Goal: Task Accomplishment & Management: Manage account settings

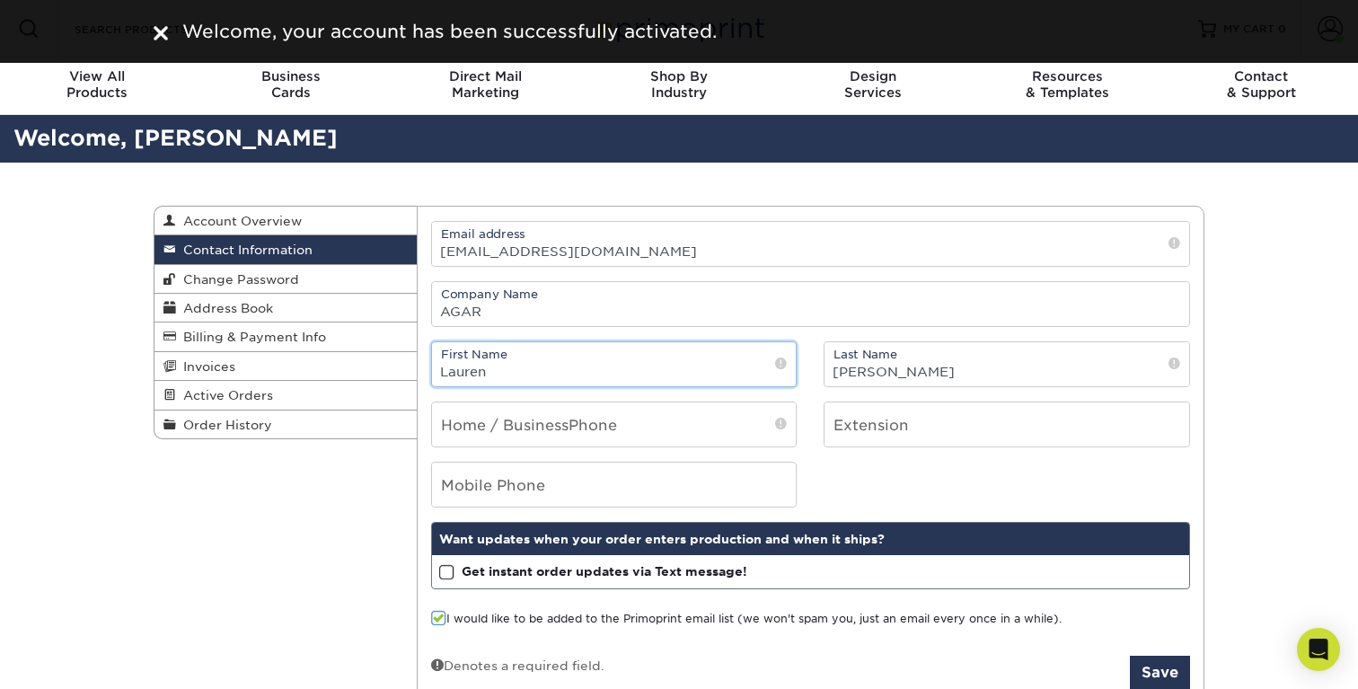
drag, startPoint x: 668, startPoint y: 379, endPoint x: 684, endPoint y: 378, distance: 16.2
click at [668, 379] on input "Lauren" at bounding box center [614, 364] width 365 height 44
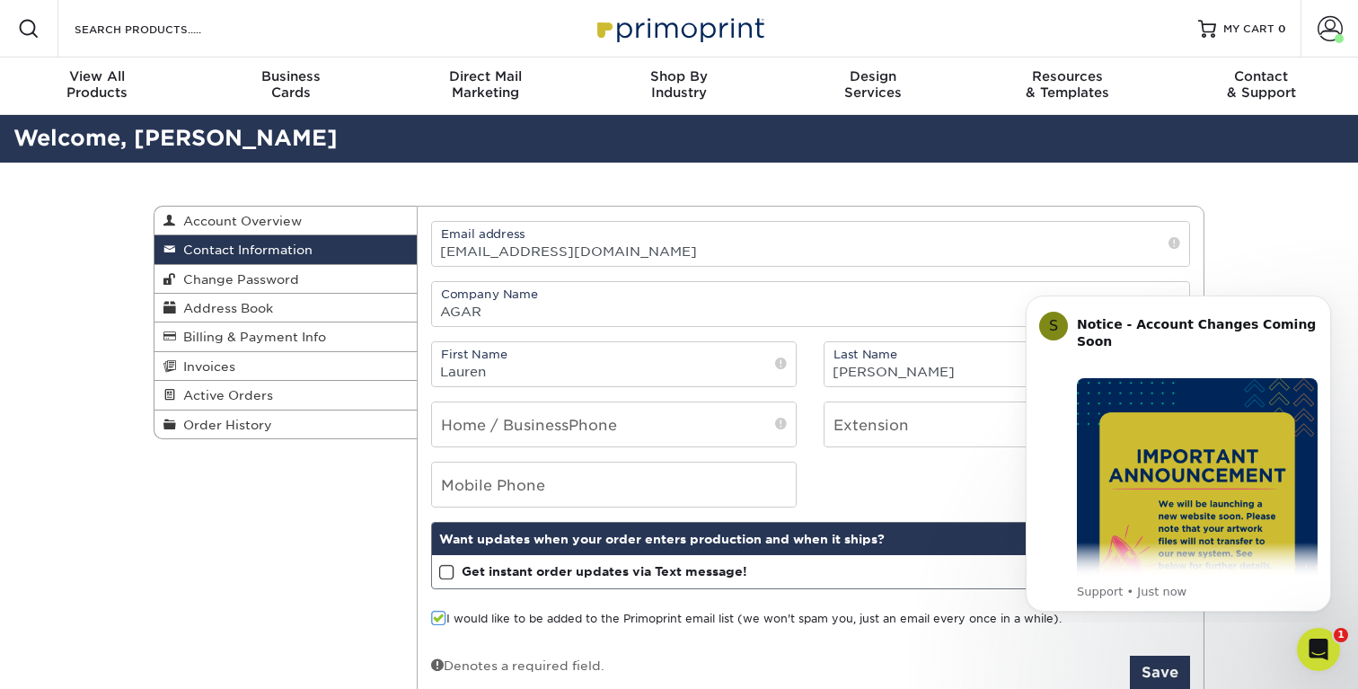
click at [244, 503] on div "Contact Information Account Overview Contact Information Change Password Addres…" at bounding box center [679, 456] width 1078 height 587
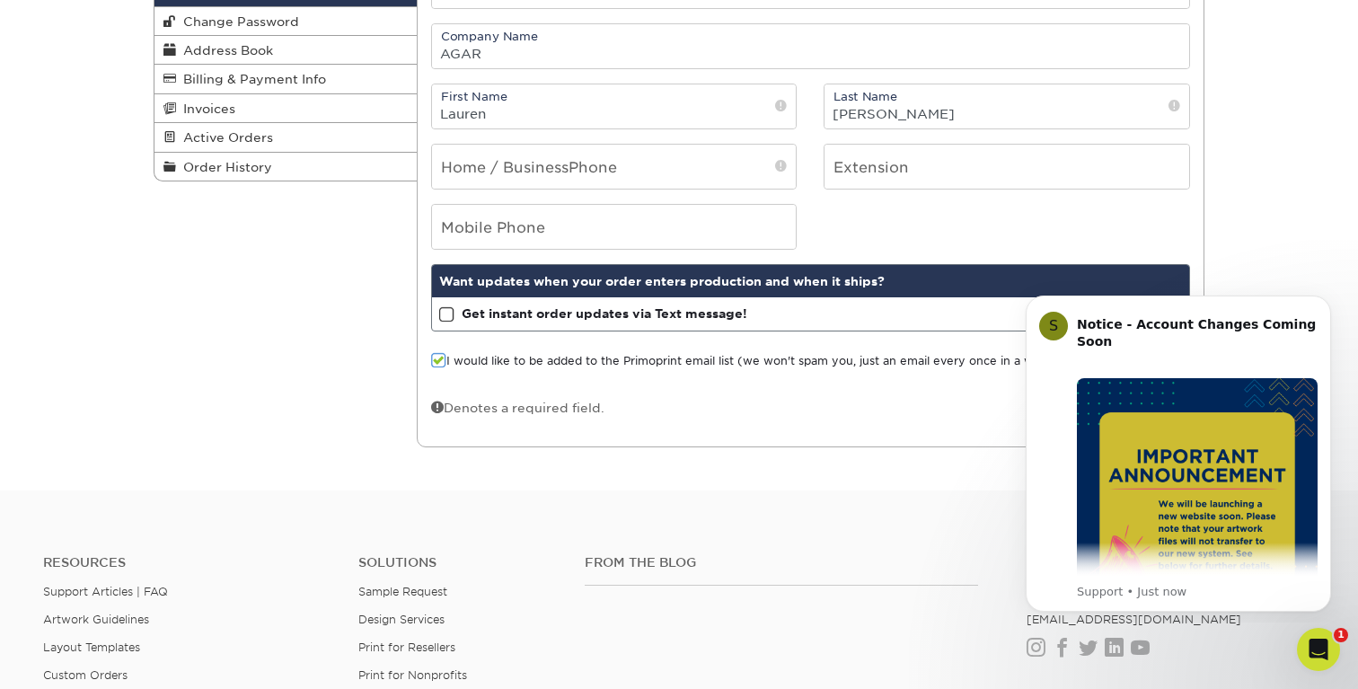
scroll to position [360, 0]
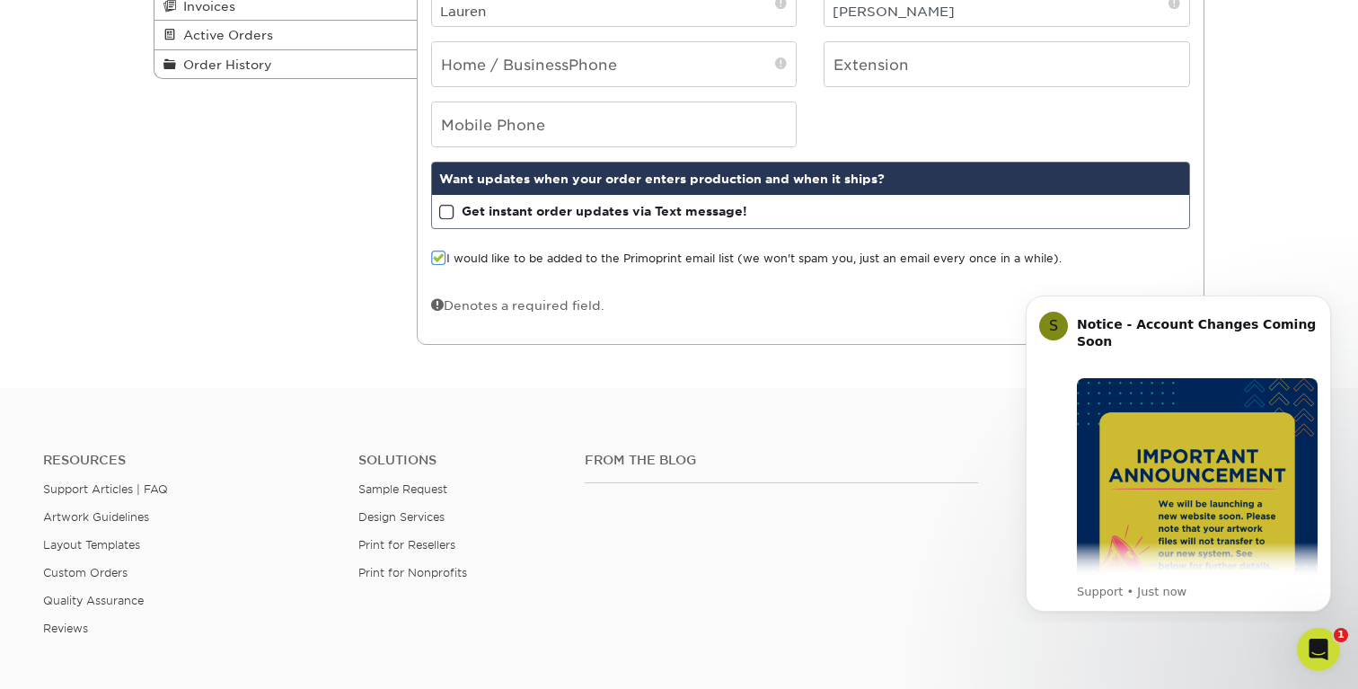
click at [1236, 270] on div "Contact Information Account Overview Contact Information Change Password Addres…" at bounding box center [679, 95] width 1358 height 587
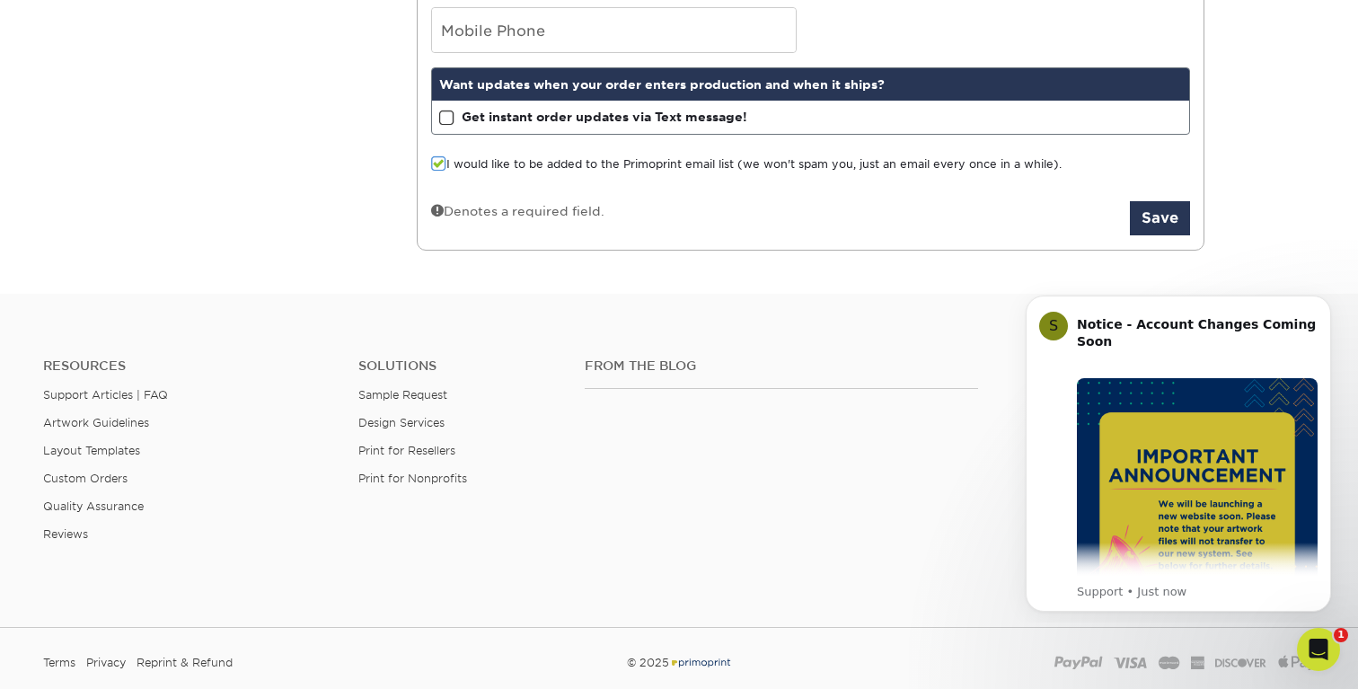
scroll to position [458, 0]
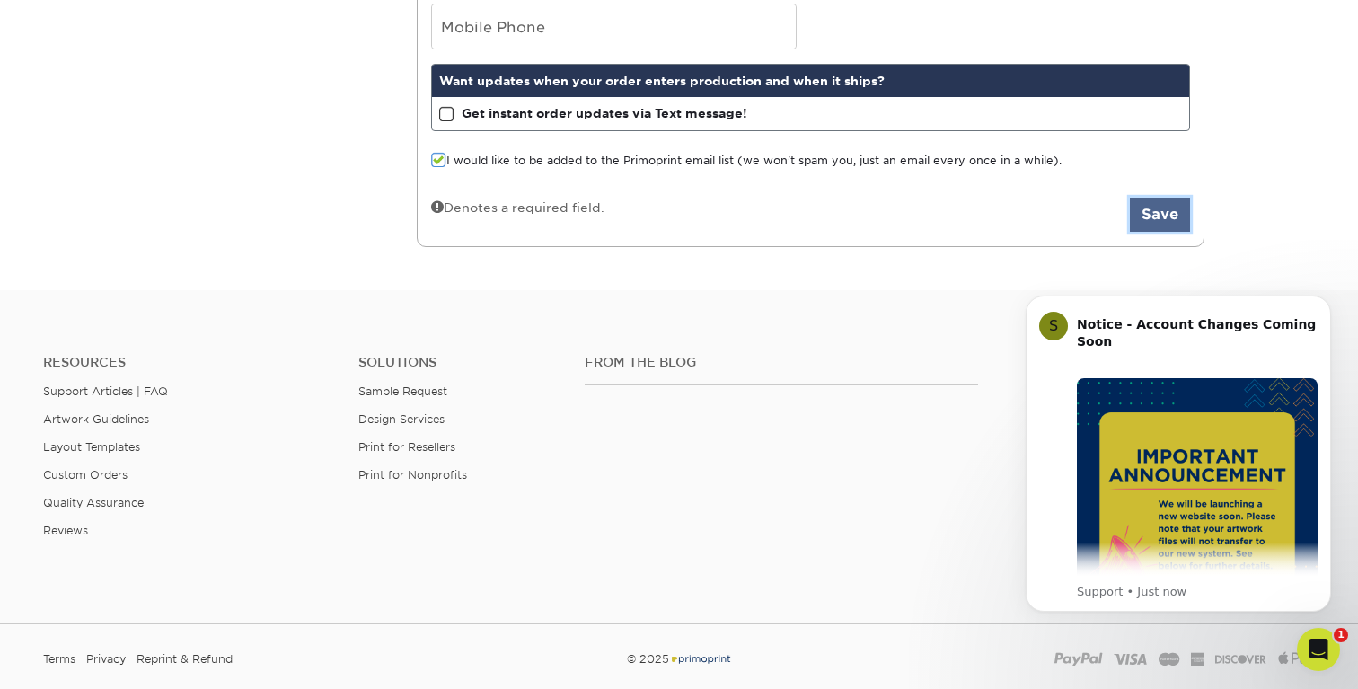
click at [1163, 213] on button "Save" at bounding box center [1160, 215] width 60 height 34
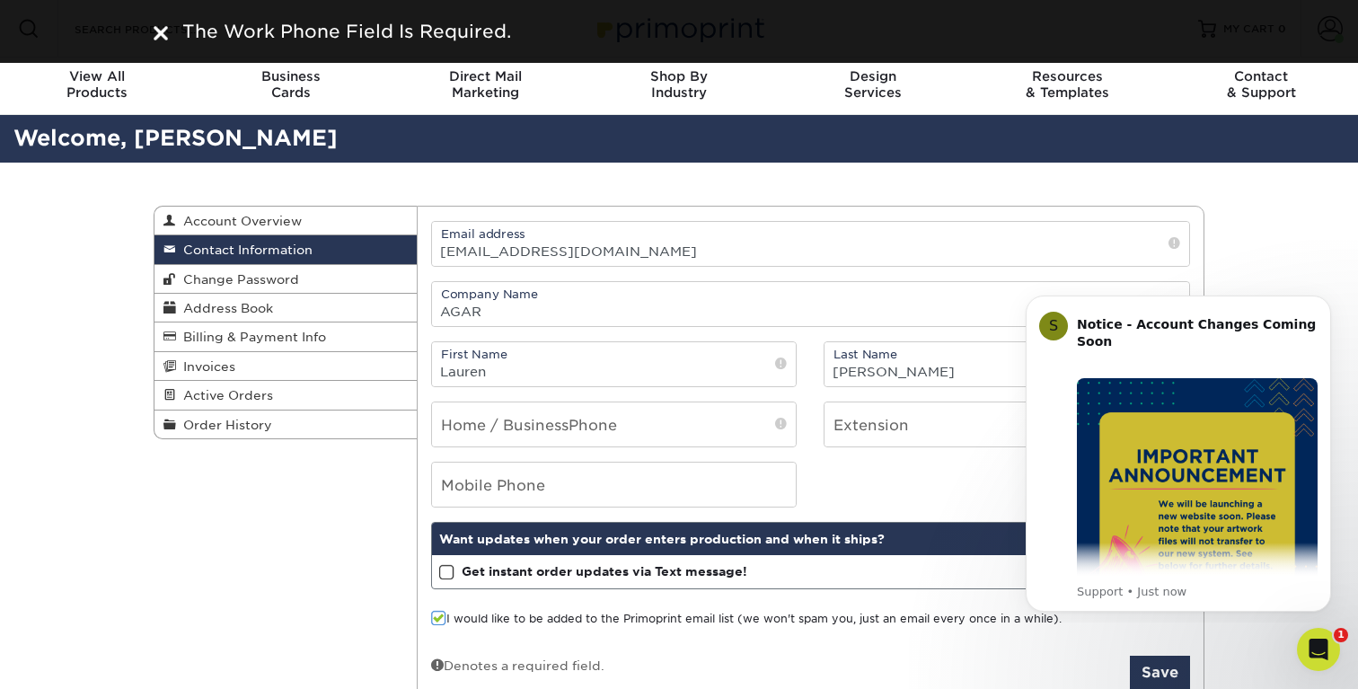
click at [1260, 226] on div "Contact Information Account Overview Contact Information Change Password Addres…" at bounding box center [679, 456] width 1358 height 587
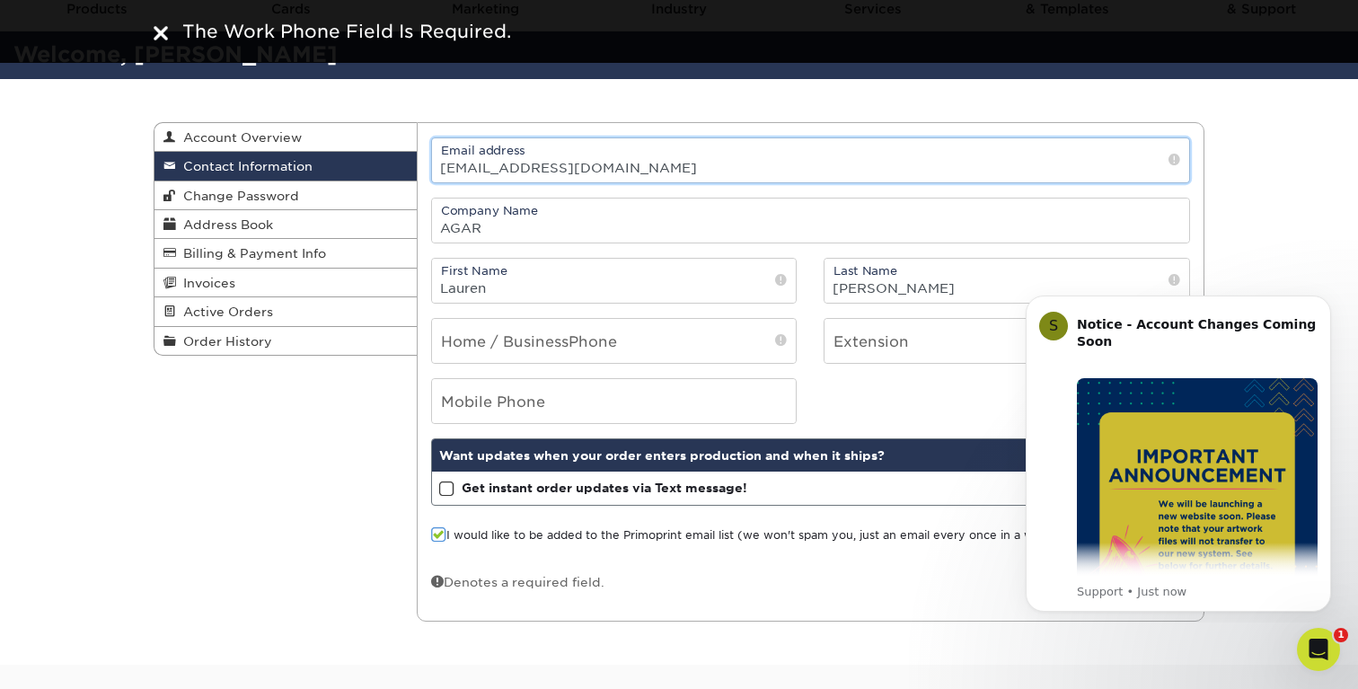
click at [774, 171] on input "[EMAIL_ADDRESS][DOMAIN_NAME]" at bounding box center [811, 160] width 758 height 44
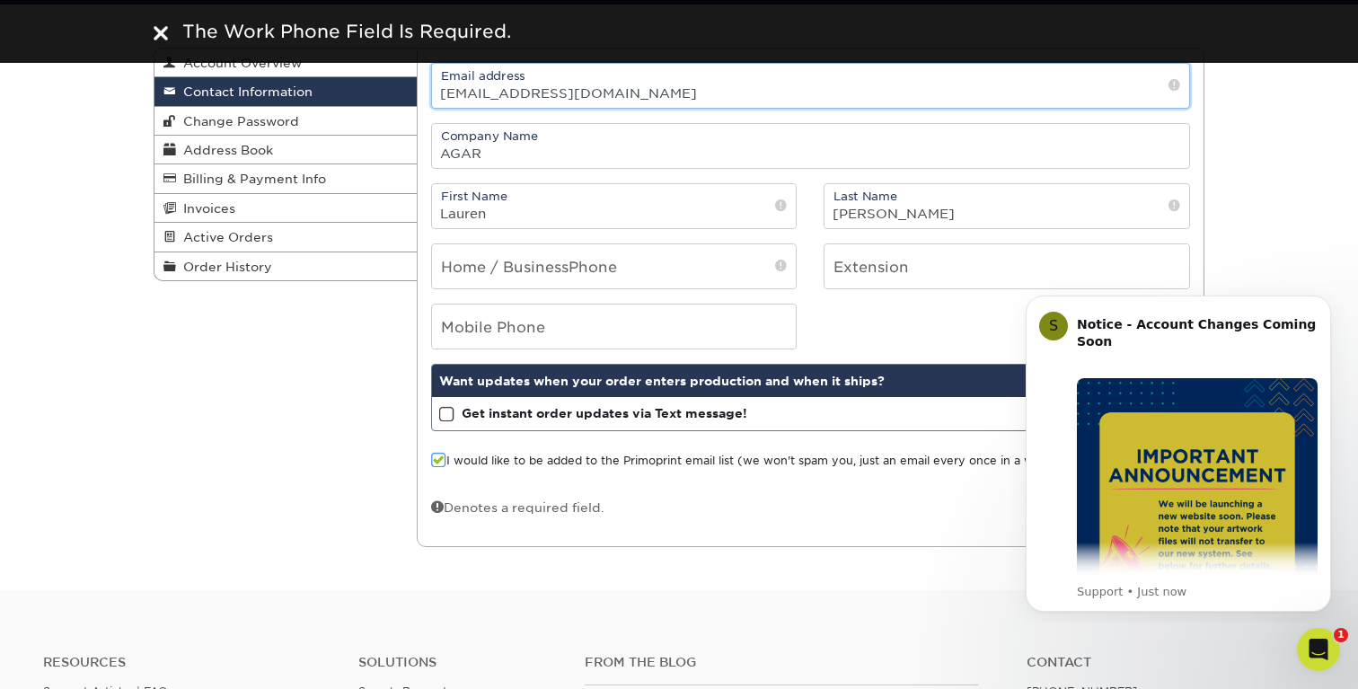
scroll to position [178, 0]
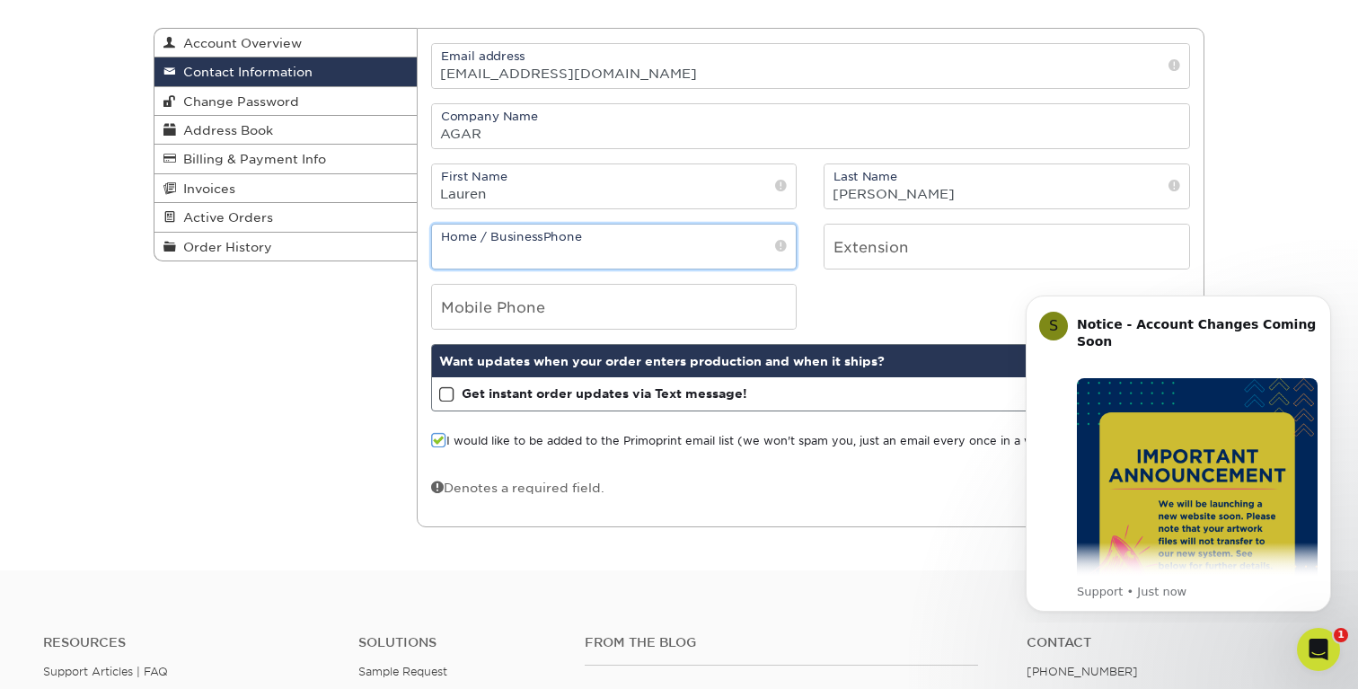
click at [728, 252] on input "tel" at bounding box center [614, 247] width 365 height 44
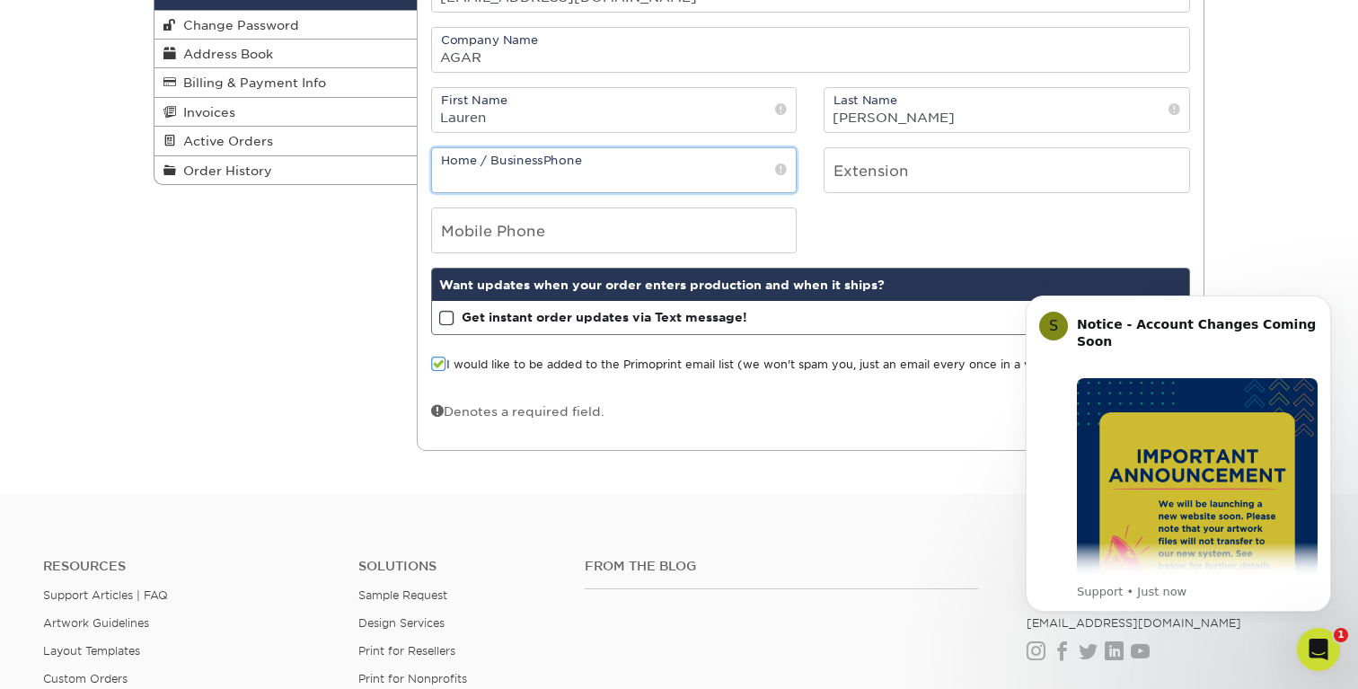
scroll to position [256, 0]
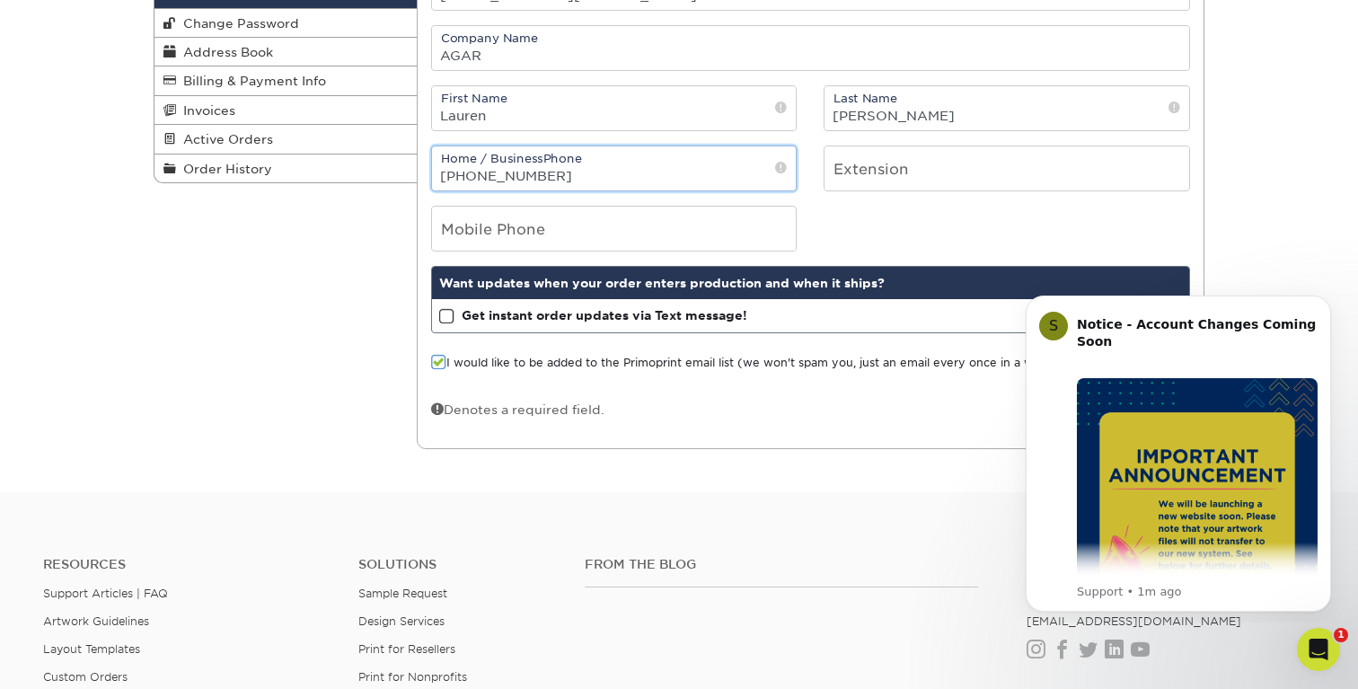
type input "513-549-4576"
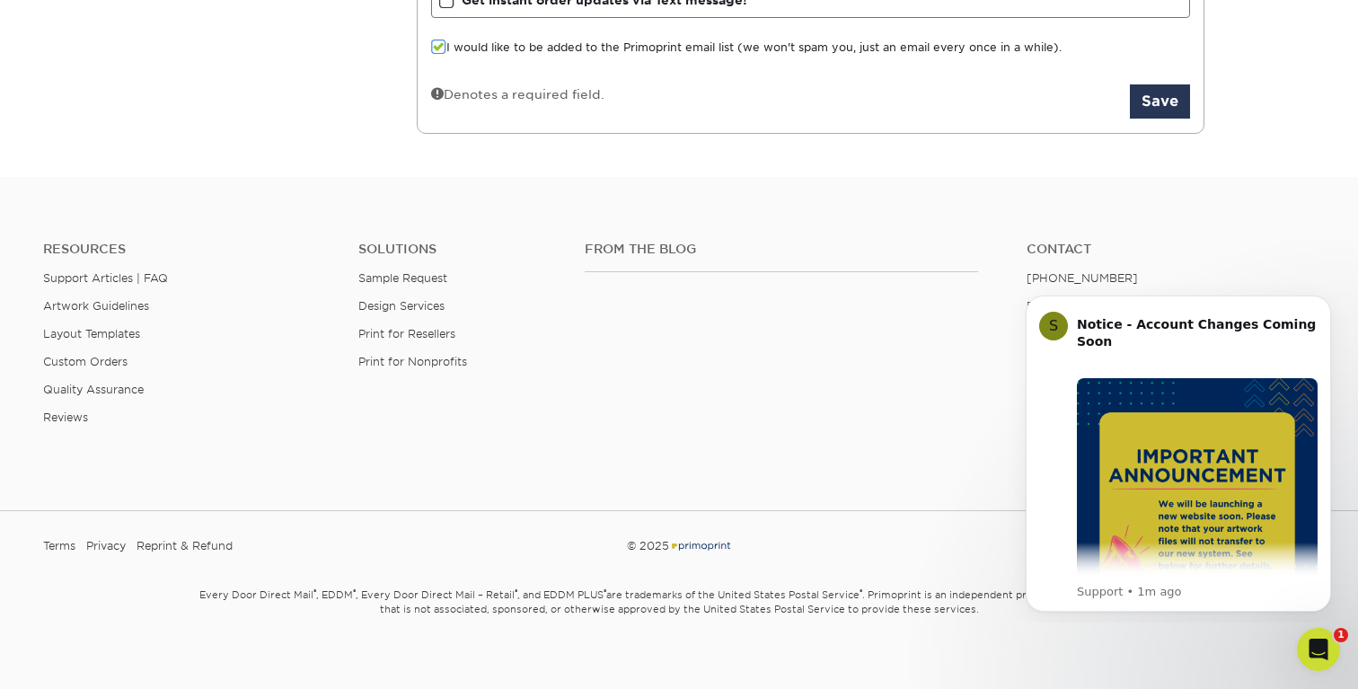
scroll to position [576, 0]
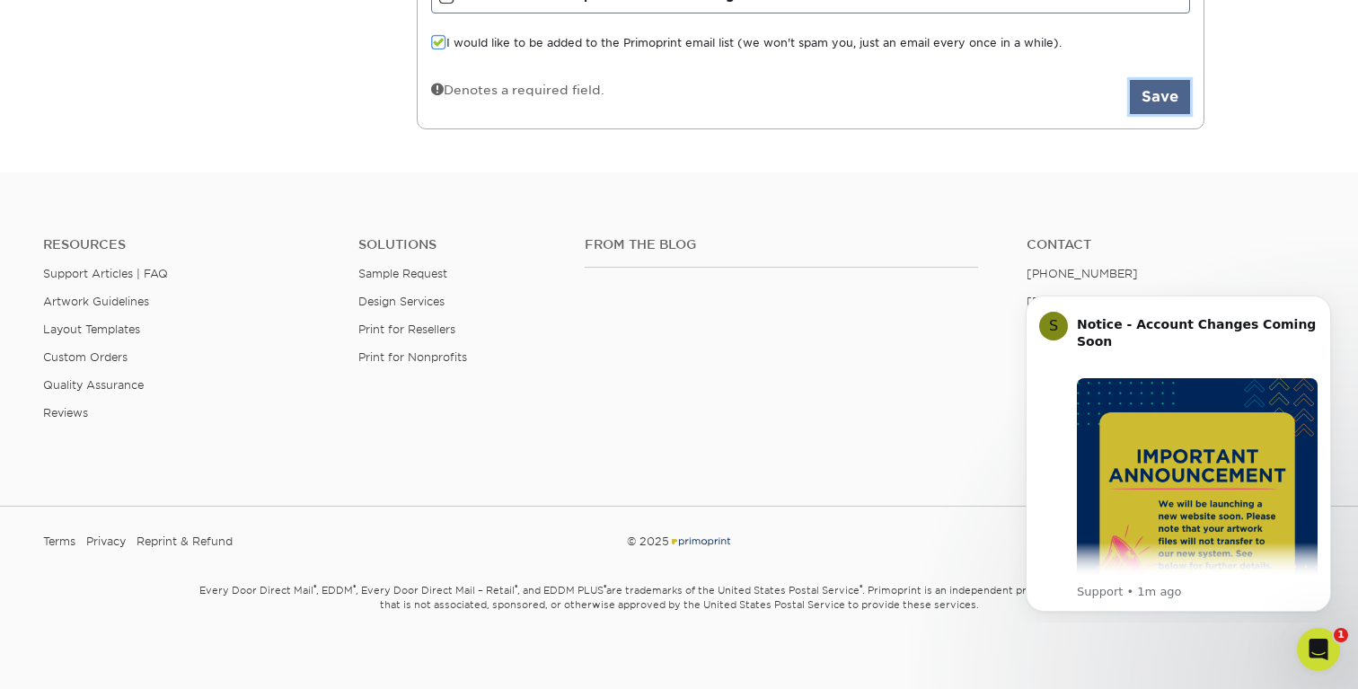
click at [1156, 94] on button "Save" at bounding box center [1160, 97] width 60 height 34
